Goal: Task Accomplishment & Management: Use online tool/utility

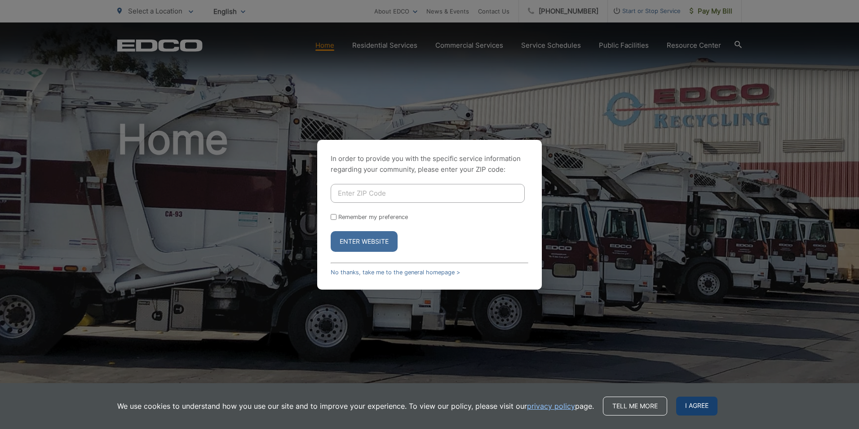
click at [704, 408] on span "I agree" at bounding box center [696, 405] width 41 height 19
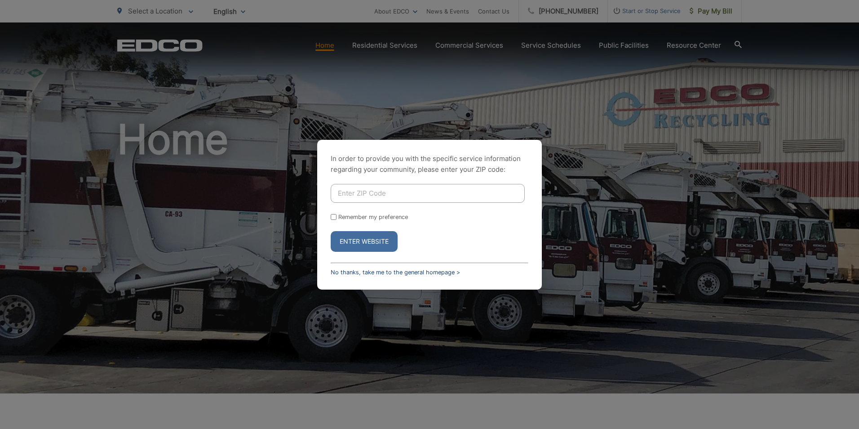
click at [412, 274] on link "No thanks, take me to the general homepage >" at bounding box center [395, 272] width 129 height 7
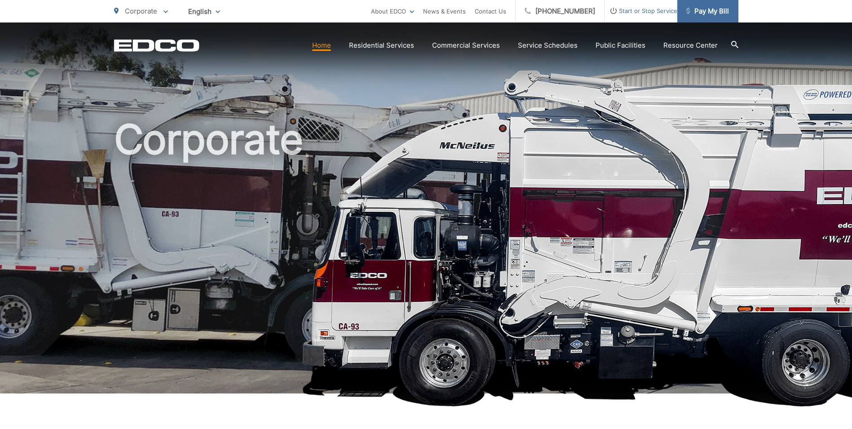
click at [715, 20] on link "Pay My Bill" at bounding box center [707, 11] width 61 height 22
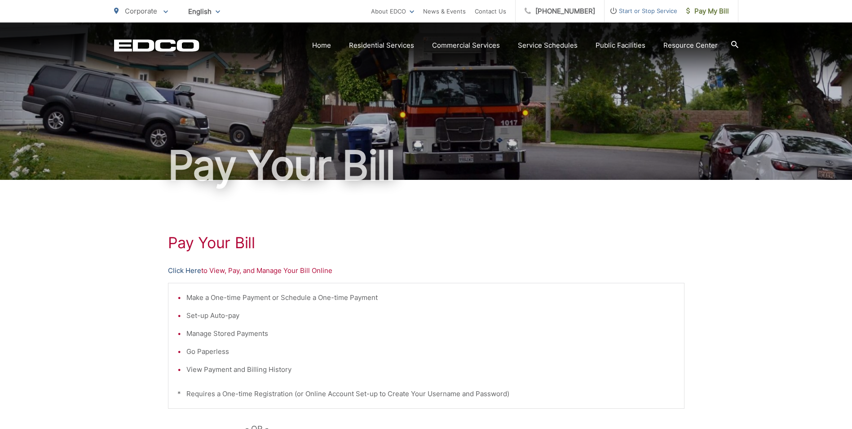
click at [190, 273] on link "Click Here" at bounding box center [184, 270] width 33 height 11
